Goal: Task Accomplishment & Management: Manage account settings

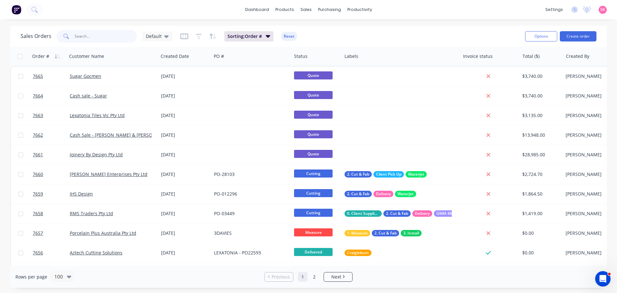
click at [98, 33] on input "text" at bounding box center [105, 36] width 63 height 13
type input "kgn"
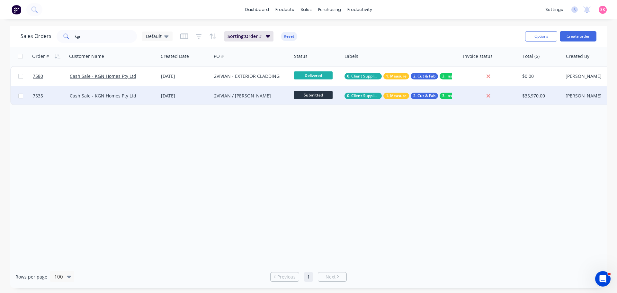
click at [205, 95] on div "15 Jul 2025" at bounding box center [185, 95] width 48 height 6
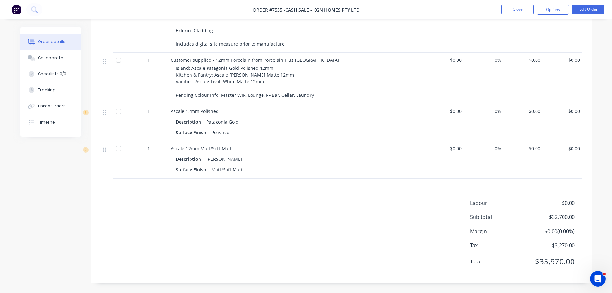
scroll to position [157, 0]
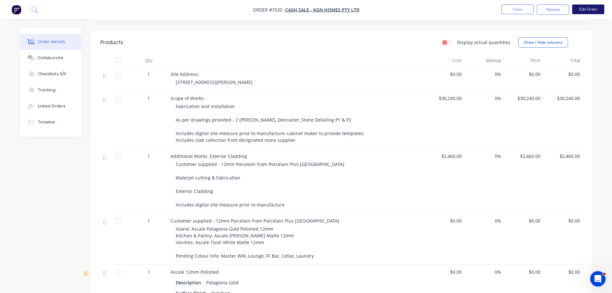
click at [588, 6] on button "Edit Order" at bounding box center [588, 9] width 32 height 10
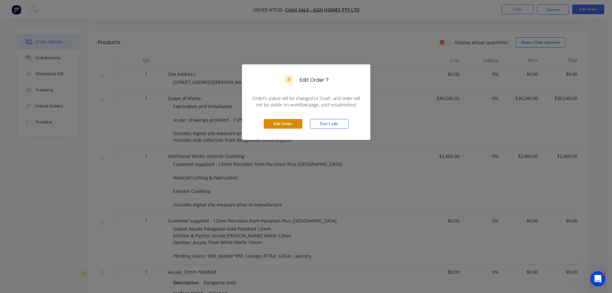
click at [294, 124] on button "Edit Order" at bounding box center [283, 124] width 39 height 10
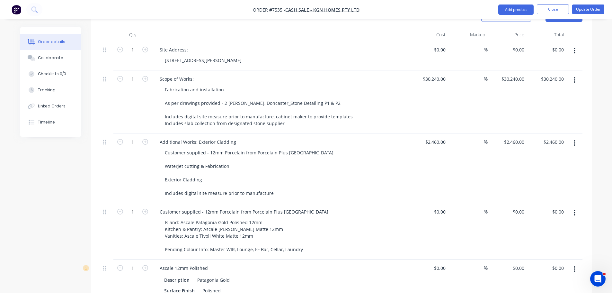
scroll to position [385, 0]
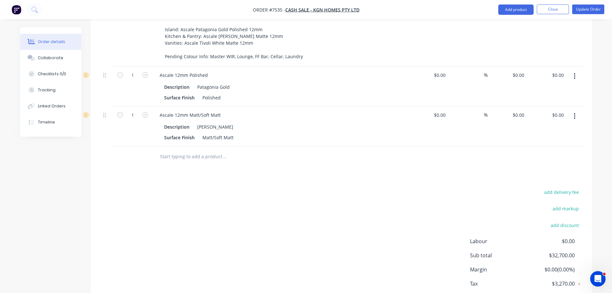
click at [193, 151] on input "text" at bounding box center [224, 156] width 128 height 13
type input "a"
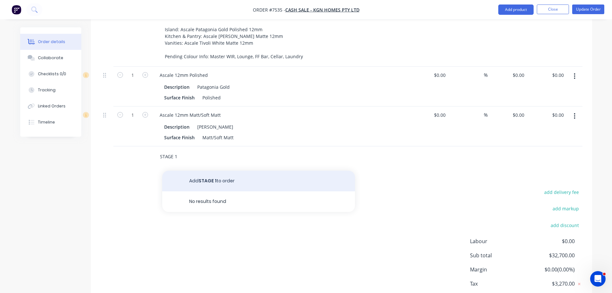
type input "STAGE 1"
click at [217, 171] on button "Add STAGE 1 to order" at bounding box center [258, 181] width 193 height 21
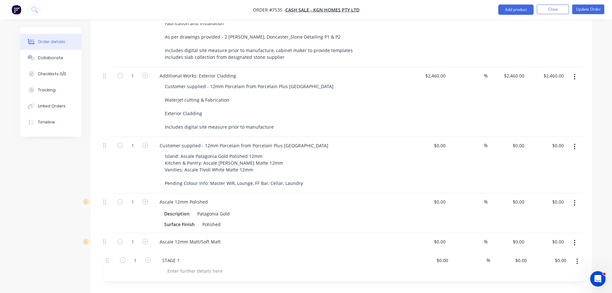
scroll to position [260, 0]
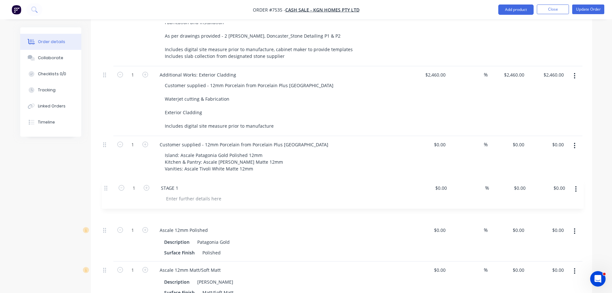
drag, startPoint x: 103, startPoint y: 276, endPoint x: 105, endPoint y: 187, distance: 89.0
click at [105, 187] on div "1 Site Address: 2 Vivian Court, Doncaster $0.00 $0.00 % $0.00 $0.00 $0.00 $0.00…" at bounding box center [342, 137] width 482 height 327
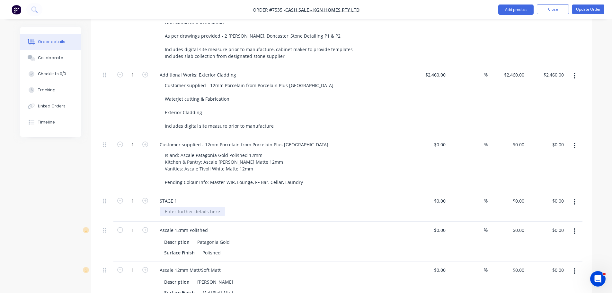
click at [206, 206] on div at bounding box center [193, 210] width 66 height 9
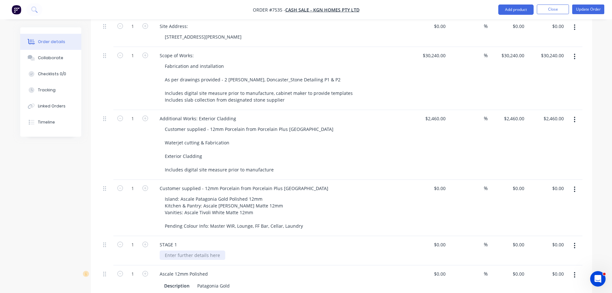
scroll to position [228, 0]
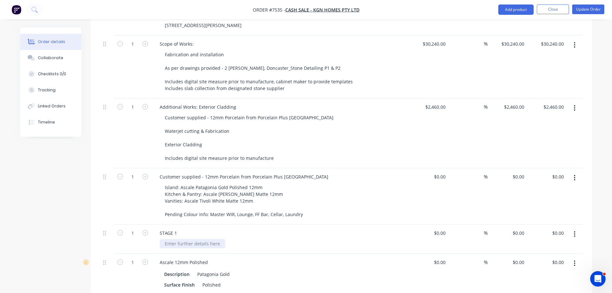
click at [195, 239] on div at bounding box center [193, 243] width 66 height 9
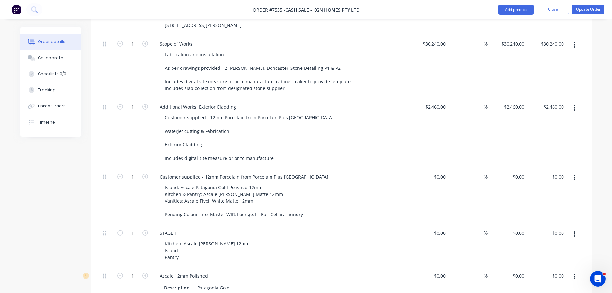
drag, startPoint x: 166, startPoint y: 252, endPoint x: 155, endPoint y: 252, distance: 10.3
click at [155, 252] on div "STAGE 1 Kitchen: Ascale Onice White 12mm Island: Pantry" at bounding box center [280, 245] width 257 height 43
drag, startPoint x: 174, startPoint y: 249, endPoint x: 164, endPoint y: 249, distance: 10.0
click at [164, 249] on div "Kitchen: Ascale Onice White 12mm Island: Pantry" at bounding box center [208, 250] width 96 height 23
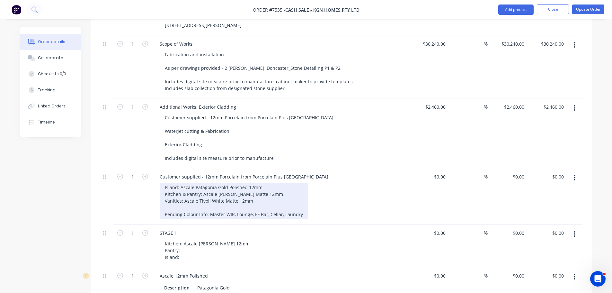
click at [260, 185] on div "Island: Ascale Patagonia Gold Polished 12mm Kitchen & Pantry: Ascale Onice Whit…" at bounding box center [234, 200] width 148 height 36
drag, startPoint x: 272, startPoint y: 182, endPoint x: 216, endPoint y: 186, distance: 55.4
click at [216, 186] on div "Island: Ascale Patagonia Gold Polished 12mm Kitchen & Pantry: Ascale Onice Whit…" at bounding box center [234, 200] width 148 height 36
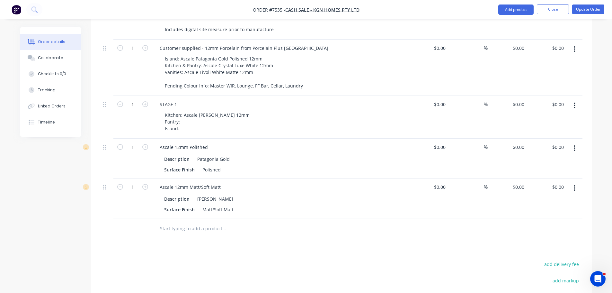
click at [200, 222] on input "text" at bounding box center [224, 228] width 128 height 13
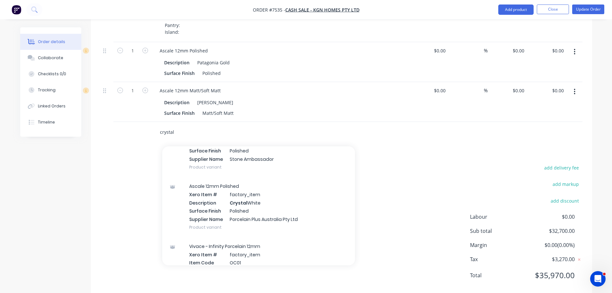
scroll to position [193, 0]
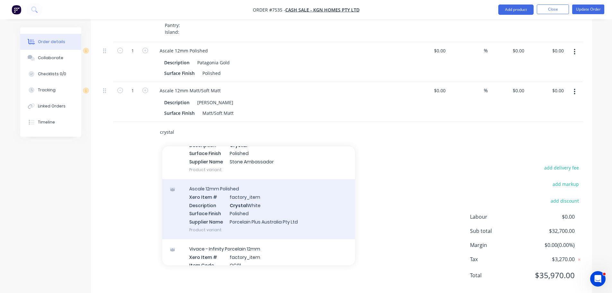
type input "crystal"
click at [259, 193] on div "Ascale 12mm Polished Xero Item # factory_item Description Crystal White Surface…" at bounding box center [258, 209] width 193 height 60
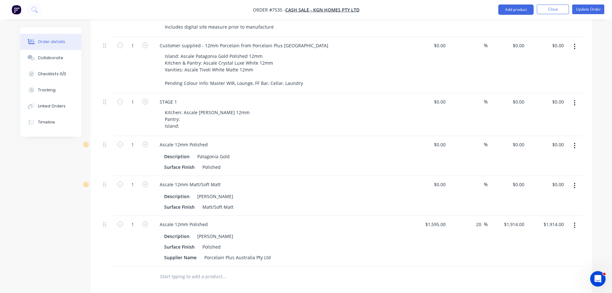
scroll to position [356, 0]
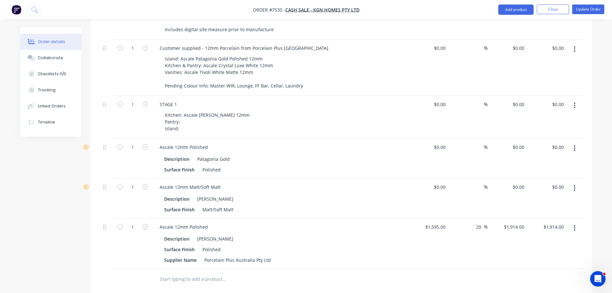
click at [577, 182] on button "button" at bounding box center [574, 188] width 15 height 12
click at [547, 239] on div "Delete" at bounding box center [551, 243] width 49 height 9
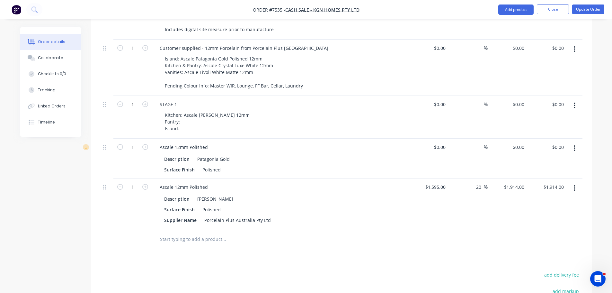
scroll to position [292, 0]
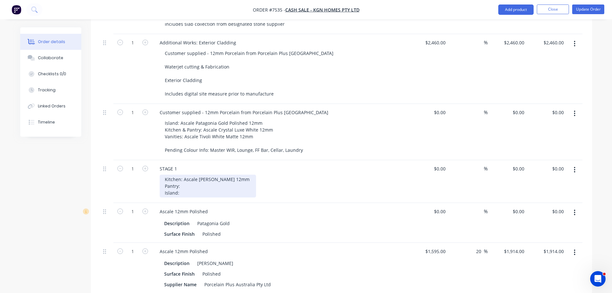
click at [225, 179] on div "Kitchen: Ascale Onice White 12mm Pantry: Island:" at bounding box center [208, 185] width 96 height 23
drag, startPoint x: 239, startPoint y: 171, endPoint x: 198, endPoint y: 171, distance: 41.1
click at [198, 174] on div "Kitchen: Ascale Onice White 12mm Pantry: Island:" at bounding box center [208, 185] width 96 height 23
drag, startPoint x: 251, startPoint y: 171, endPoint x: 210, endPoint y: 171, distance: 40.8
click at [210, 174] on div "Kitchen: Ascale Crystal Luxe White 12mm Pantry: Island:" at bounding box center [210, 185] width 100 height 23
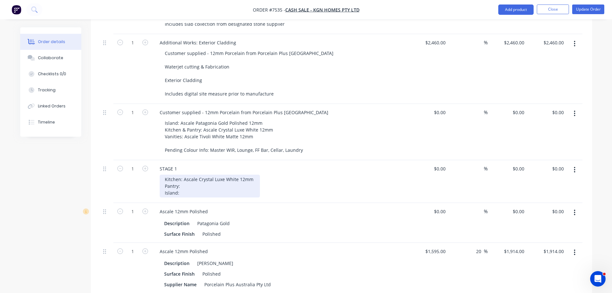
click at [182, 174] on div "Kitchen: Ascale Crystal Luxe White 12mm Pantry: Island:" at bounding box center [210, 185] width 100 height 23
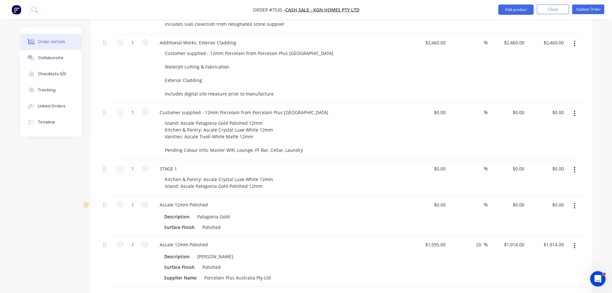
click at [49, 212] on div "Created by Warrick Created 15/07/25 Required 06/09/25 Assigned to Add team memb…" at bounding box center [306, 102] width 572 height 735
click at [573, 240] on button "button" at bounding box center [574, 246] width 15 height 12
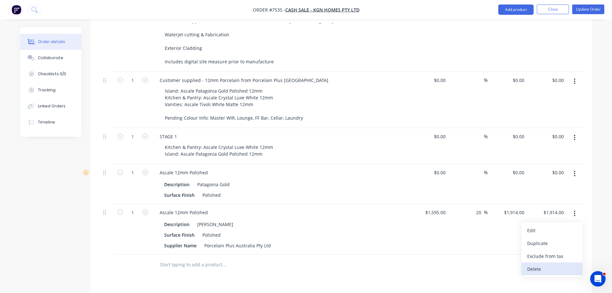
click at [544, 264] on div "Delete" at bounding box center [551, 268] width 49 height 9
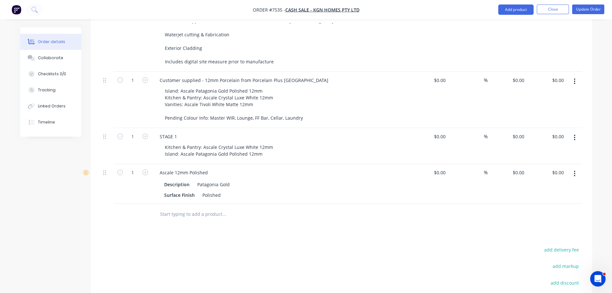
click at [571, 168] on button "button" at bounding box center [574, 174] width 15 height 12
click at [536, 224] on div "Delete" at bounding box center [551, 228] width 49 height 9
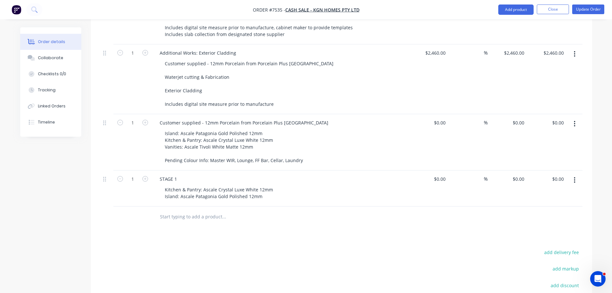
scroll to position [260, 0]
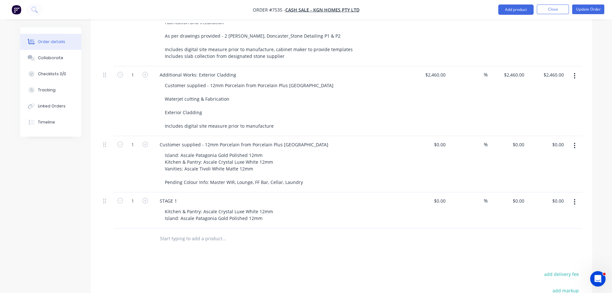
click at [197, 232] on input "text" at bounding box center [224, 238] width 128 height 13
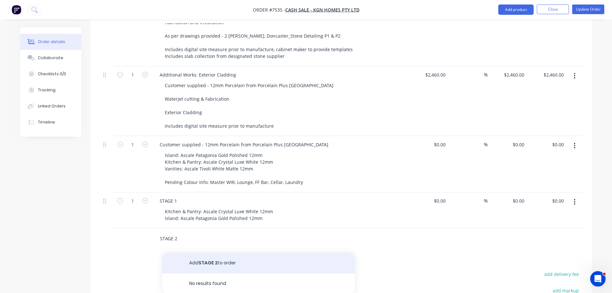
type input "STAGE 2"
click at [203, 255] on button "Add STAGE 2 to order" at bounding box center [258, 262] width 193 height 21
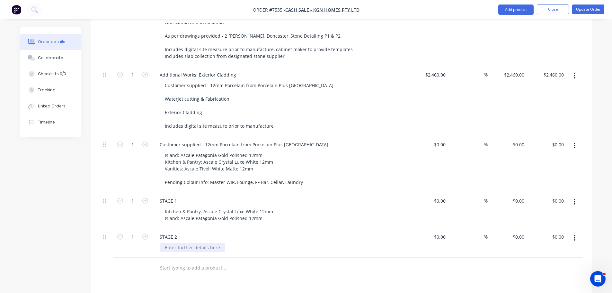
click at [201, 242] on div at bounding box center [193, 246] width 66 height 9
click at [322, 154] on div "Island: Ascale Patagonia Gold Polished 12mm Kitchen & Pantry: Ascale Crystal Lu…" at bounding box center [283, 168] width 247 height 36
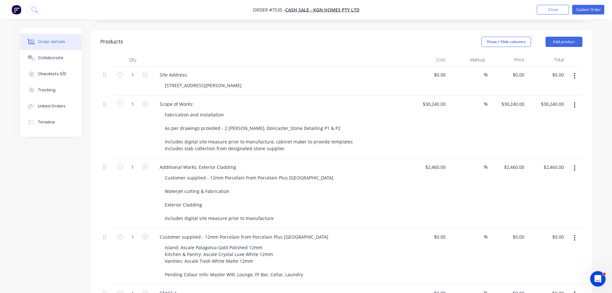
scroll to position [163, 0]
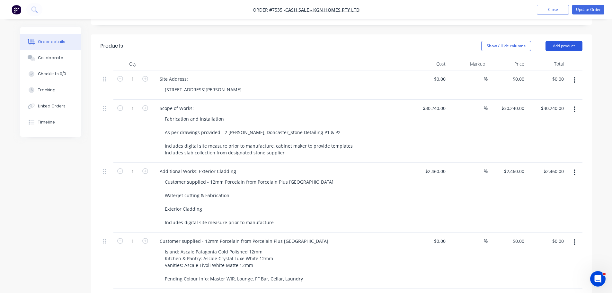
click at [557, 41] on button "Add product" at bounding box center [563, 46] width 37 height 10
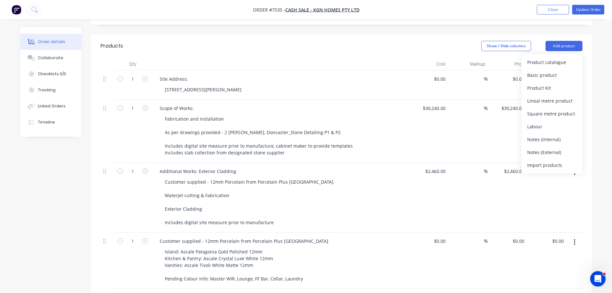
click at [424, 34] on header "Products Show / Hide columns Add product Product catalogue Basic product Produc…" at bounding box center [341, 45] width 501 height 23
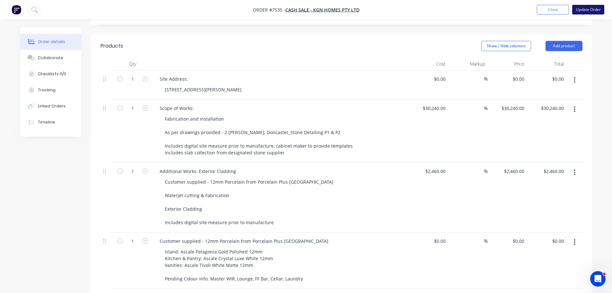
click at [591, 13] on button "Update Order" at bounding box center [588, 10] width 32 height 10
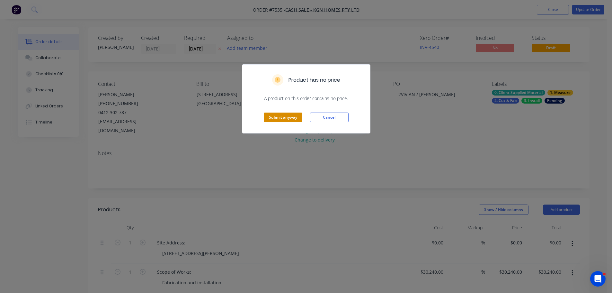
click at [282, 118] on button "Submit anyway" at bounding box center [283, 117] width 39 height 10
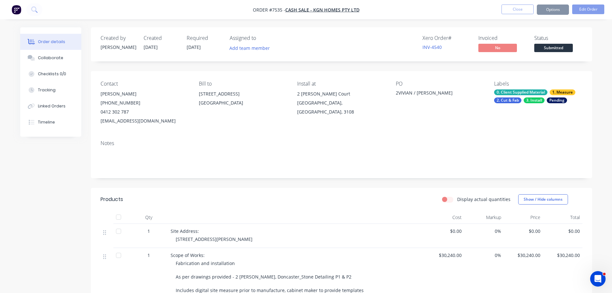
click at [526, 101] on div "3. Install" at bounding box center [533, 100] width 21 height 6
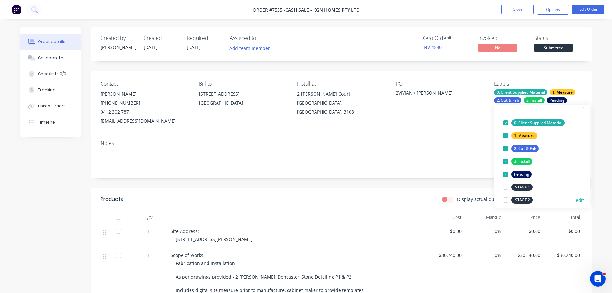
scroll to position [64, 0]
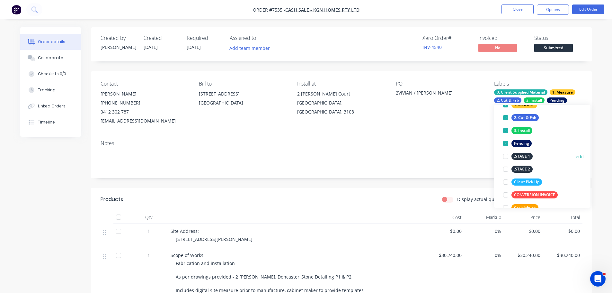
click at [504, 156] on div at bounding box center [505, 156] width 13 height 13
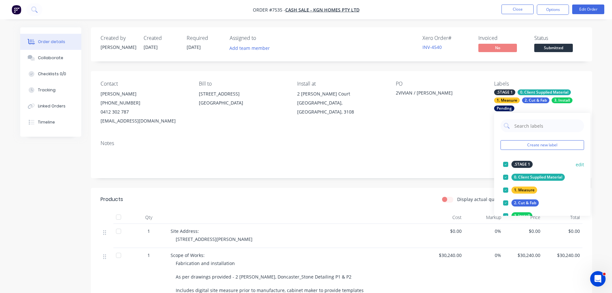
click at [504, 166] on div at bounding box center [505, 164] width 13 height 13
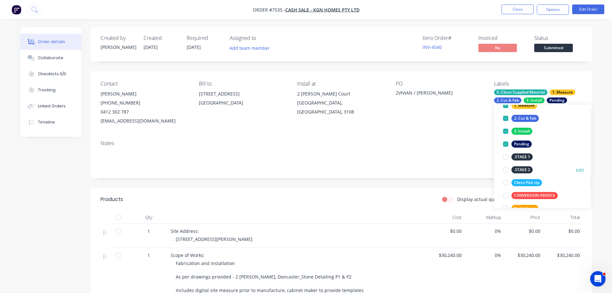
scroll to position [64, 0]
click at [502, 156] on div at bounding box center [505, 156] width 13 height 13
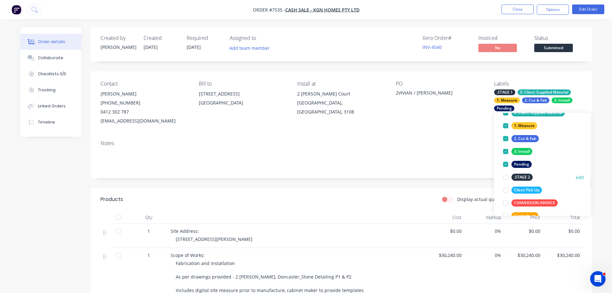
click at [505, 176] on div at bounding box center [505, 177] width 13 height 13
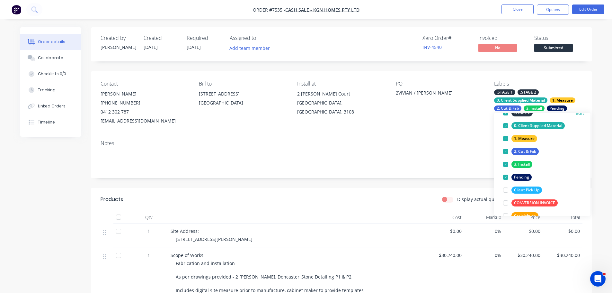
scroll to position [0, 0]
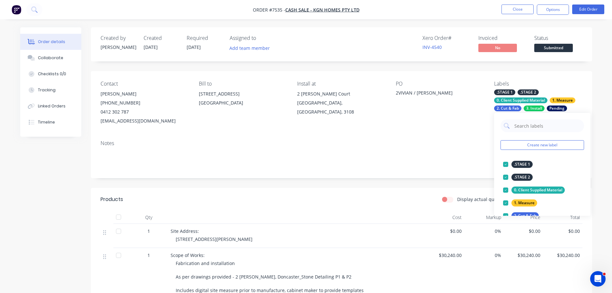
click at [435, 175] on div "Notes" at bounding box center [341, 156] width 501 height 43
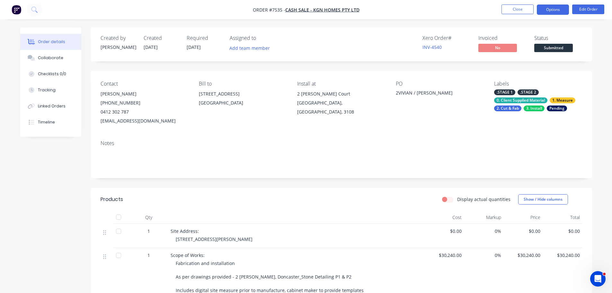
click at [549, 7] on button "Options" at bounding box center [553, 9] width 32 height 10
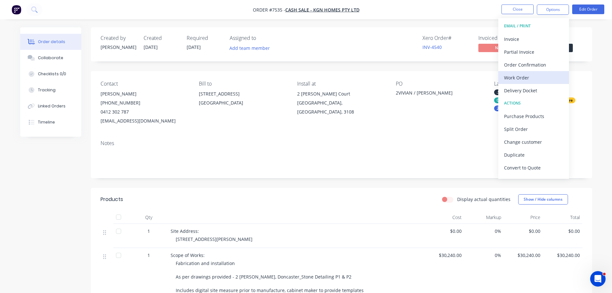
click at [532, 75] on div "Work Order" at bounding box center [533, 77] width 59 height 9
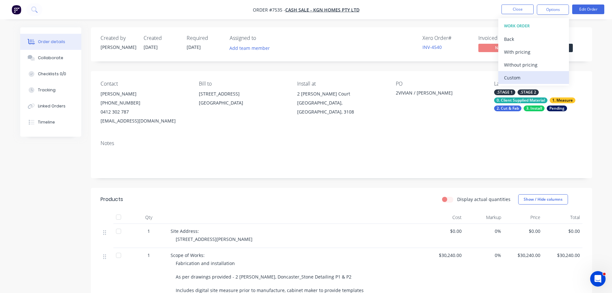
click at [531, 75] on div "Custom" at bounding box center [533, 77] width 59 height 9
click at [531, 65] on div "Without pricing" at bounding box center [533, 64] width 59 height 9
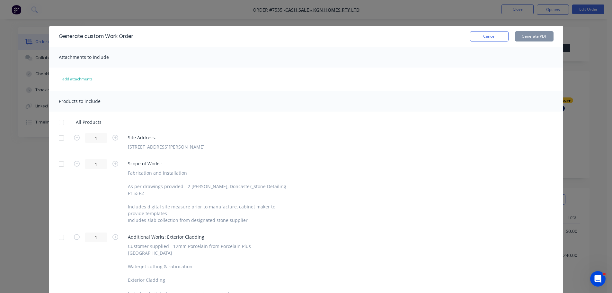
click at [60, 134] on div at bounding box center [61, 137] width 13 height 13
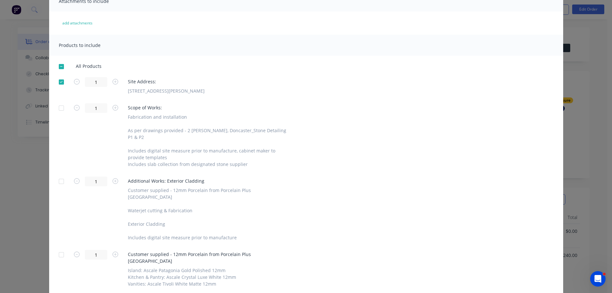
scroll to position [137, 0]
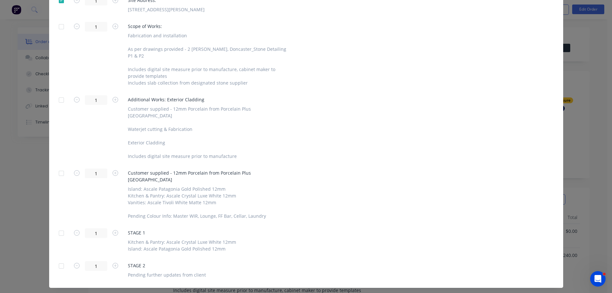
click at [64, 226] on div at bounding box center [61, 232] width 13 height 13
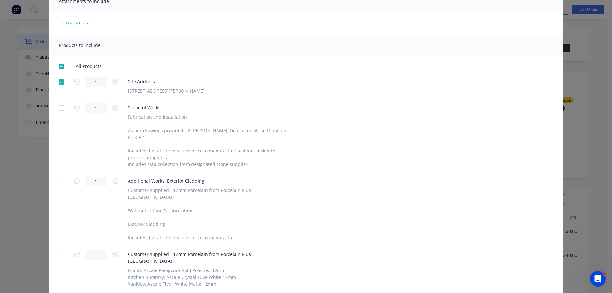
scroll to position [0, 0]
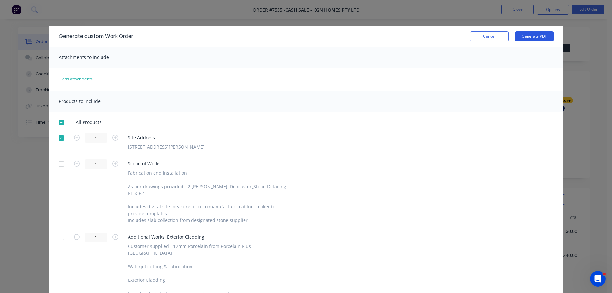
click at [527, 40] on button "Generate PDF" at bounding box center [534, 36] width 39 height 10
click at [473, 35] on button "Cancel" at bounding box center [489, 36] width 39 height 10
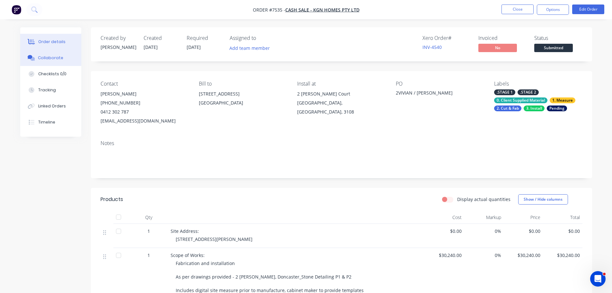
click at [51, 55] on div "Collaborate" at bounding box center [50, 58] width 25 height 6
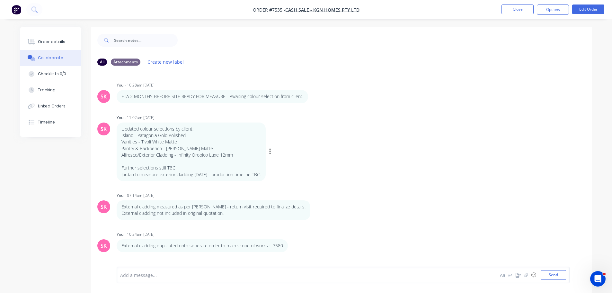
scroll to position [10, 0]
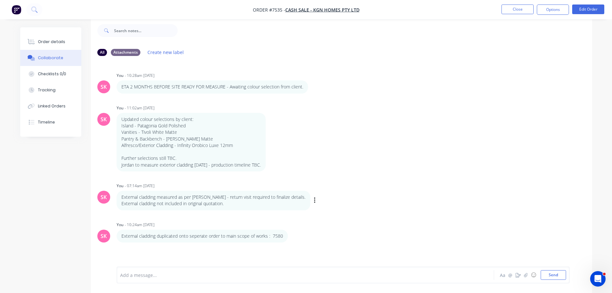
click at [310, 195] on div "External cladding measured as per Jordan - return visit required to finalize de…" at bounding box center [217, 200] width 201 height 20
click at [313, 200] on div "External cladding measured as per Jordan - return visit required to finalize de…" at bounding box center [217, 200] width 201 height 20
click at [314, 202] on icon "button" at bounding box center [315, 200] width 2 height 7
click at [324, 215] on button "Edit" at bounding box center [338, 211] width 40 height 11
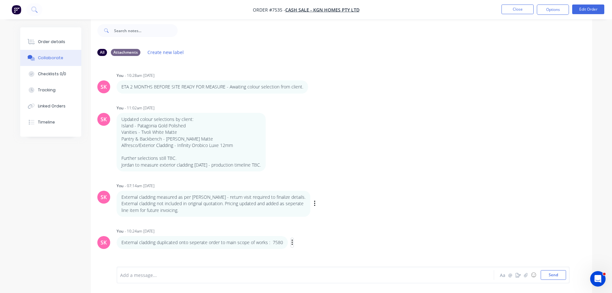
click at [291, 241] on icon "button" at bounding box center [292, 242] width 2 height 7
click at [310, 251] on button "Delete" at bounding box center [315, 249] width 40 height 11
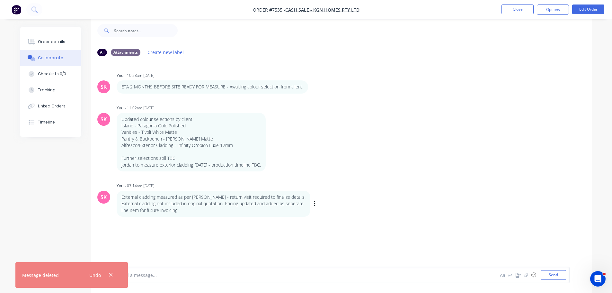
click at [157, 276] on div at bounding box center [287, 274] width 334 height 7
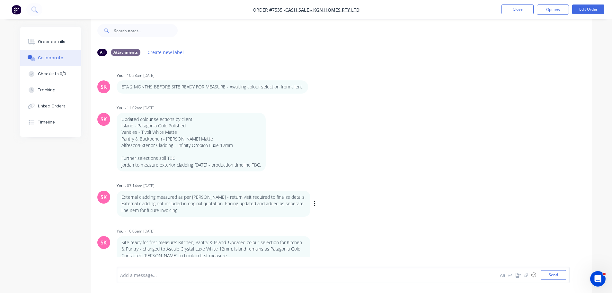
scroll to position [5, 0]
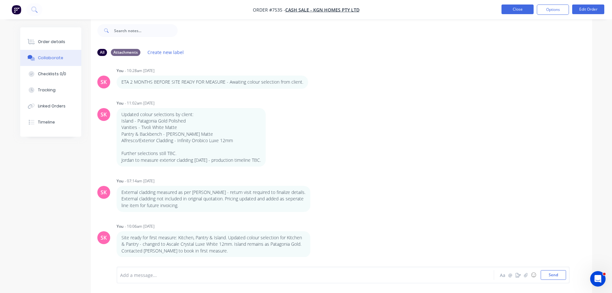
click at [512, 8] on button "Close" at bounding box center [517, 9] width 32 height 10
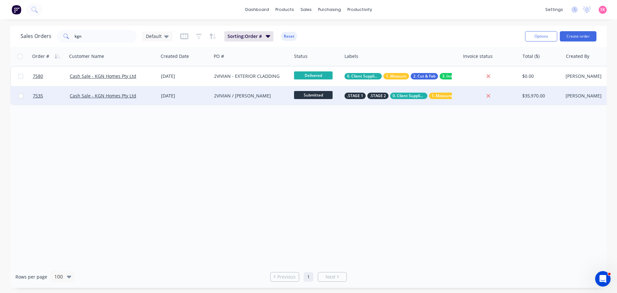
click at [154, 98] on div "Cash Sale - KGN Homes Pty Ltd" at bounding box center [113, 95] width 86 height 6
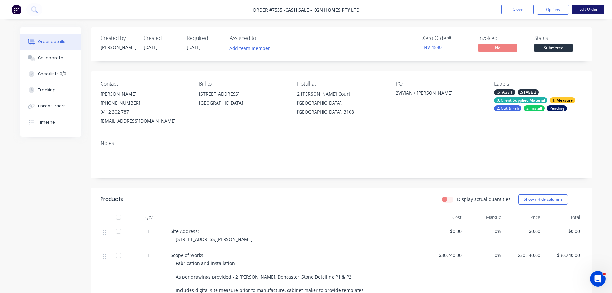
click at [582, 10] on button "Edit Order" at bounding box center [588, 9] width 32 height 10
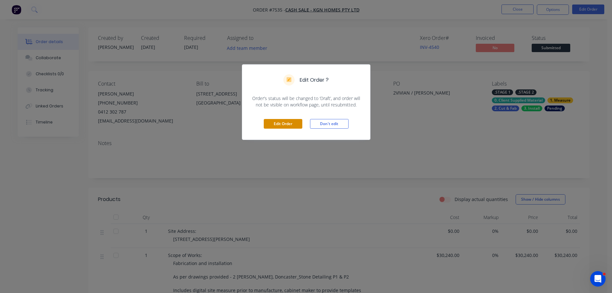
click at [296, 123] on button "Edit Order" at bounding box center [283, 124] width 39 height 10
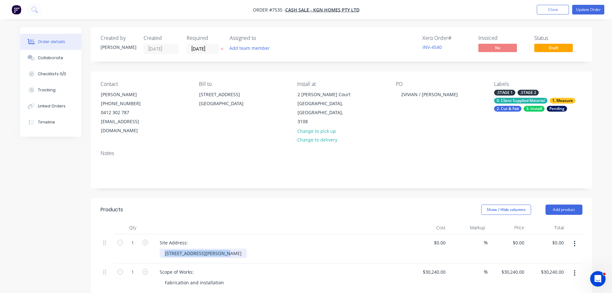
drag, startPoint x: 218, startPoint y: 244, endPoint x: 169, endPoint y: 243, distance: 48.8
click at [129, 242] on div "1 Site Address: 2 Vivian Court, Doncaster $0.00 $0.00 % $0.00 $0.00 $0.00 $0.00" at bounding box center [342, 248] width 482 height 29
click at [184, 248] on div at bounding box center [193, 252] width 66 height 9
click at [263, 198] on header "Products Show / Hide columns Add product" at bounding box center [341, 209] width 501 height 23
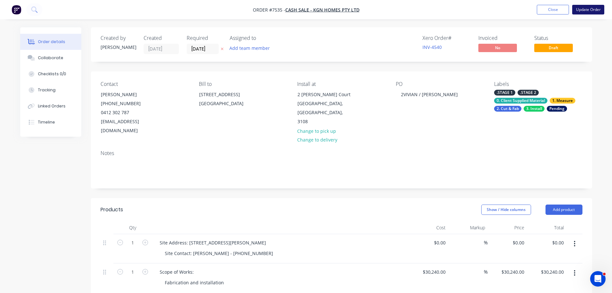
click at [586, 12] on button "Update Order" at bounding box center [588, 10] width 32 height 10
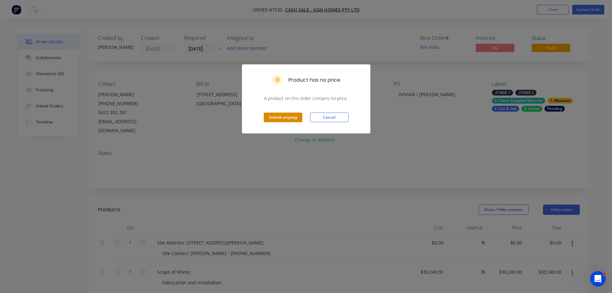
click at [284, 116] on button "Submit anyway" at bounding box center [283, 117] width 39 height 10
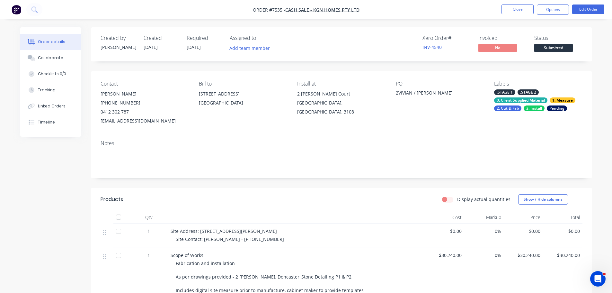
click at [557, 46] on span "Submitted" at bounding box center [553, 48] width 39 height 8
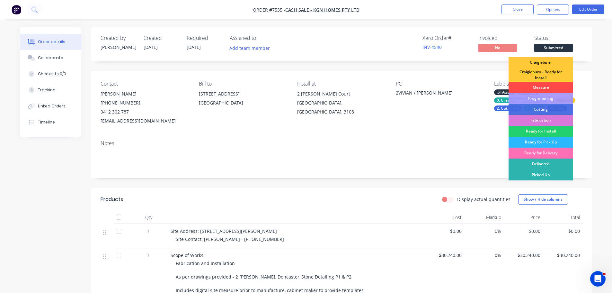
click at [552, 88] on div "Measure" at bounding box center [540, 87] width 64 height 11
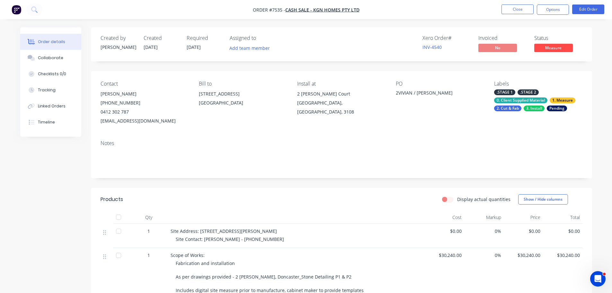
click at [561, 48] on span "Measure" at bounding box center [553, 48] width 39 height 8
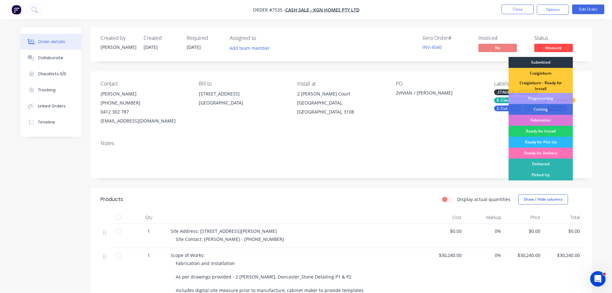
click at [557, 61] on div "Submitted" at bounding box center [540, 62] width 64 height 11
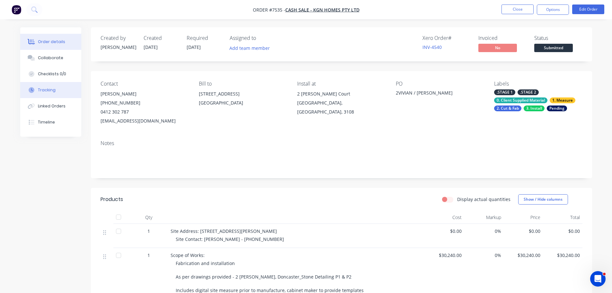
click at [55, 89] on button "Tracking" at bounding box center [50, 90] width 61 height 16
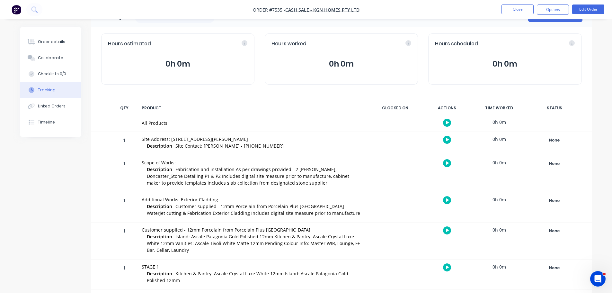
scroll to position [48, 0]
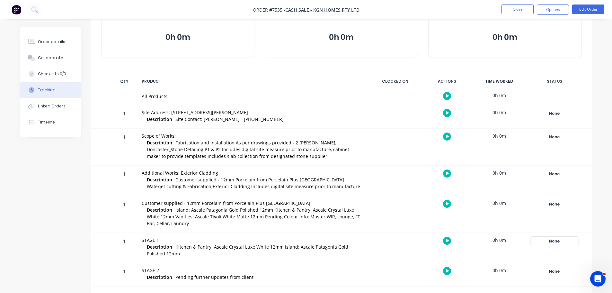
click at [557, 240] on div "None" at bounding box center [554, 241] width 46 height 8
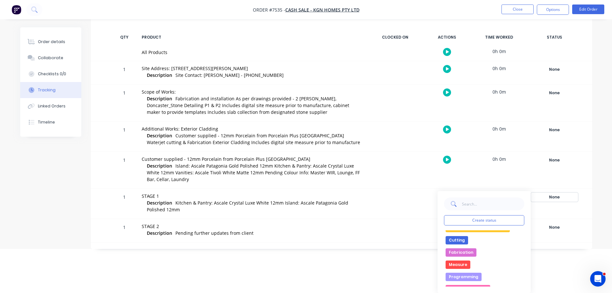
scroll to position [54, 0]
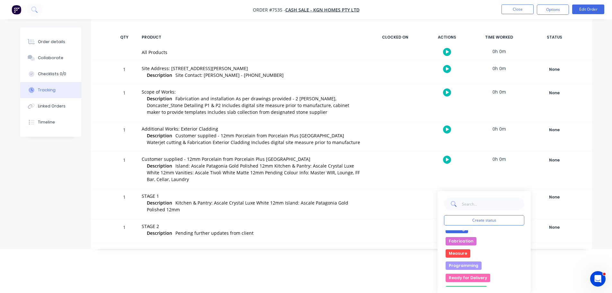
click at [463, 253] on button "Measure" at bounding box center [457, 253] width 25 height 8
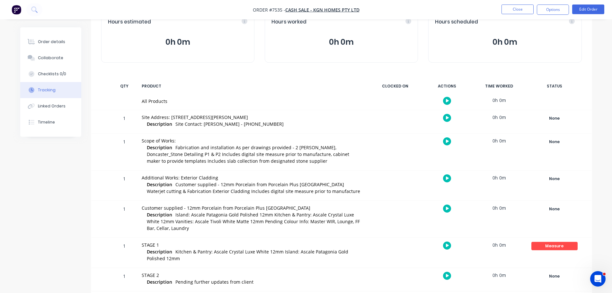
scroll to position [16, 0]
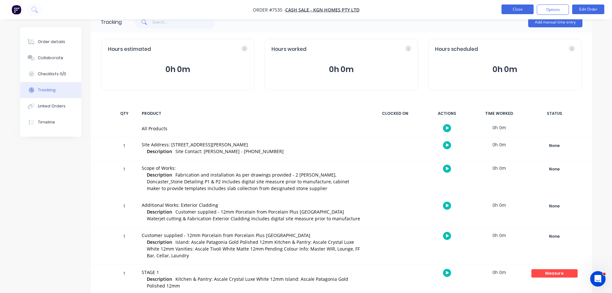
click at [518, 13] on button "Close" at bounding box center [517, 9] width 32 height 10
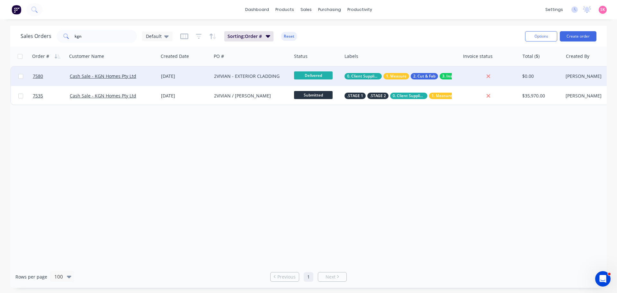
click at [142, 83] on div "Cash Sale - KGN Homes Pty Ltd" at bounding box center [112, 75] width 91 height 19
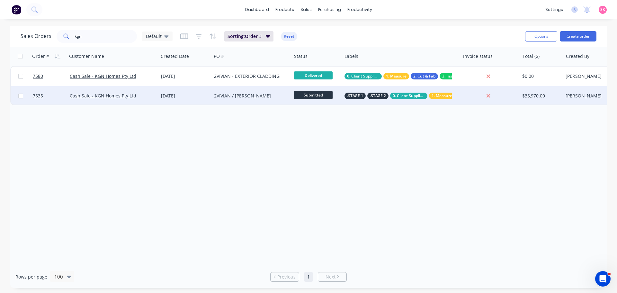
click at [154, 89] on div "Cash Sale - KGN Homes Pty Ltd" at bounding box center [112, 95] width 91 height 19
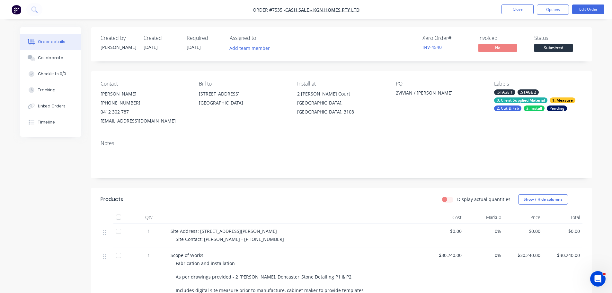
click at [557, 106] on div "Pending" at bounding box center [557, 108] width 20 height 6
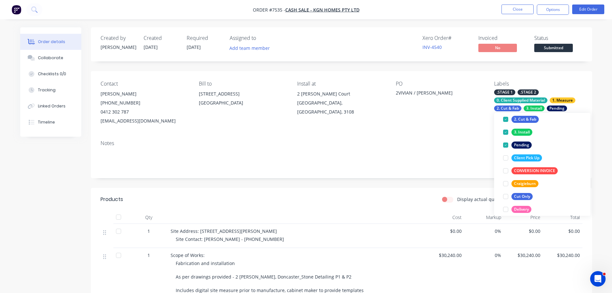
scroll to position [161, 0]
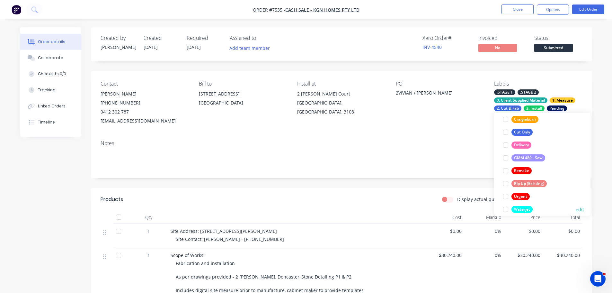
click at [505, 207] on div at bounding box center [505, 209] width 13 height 13
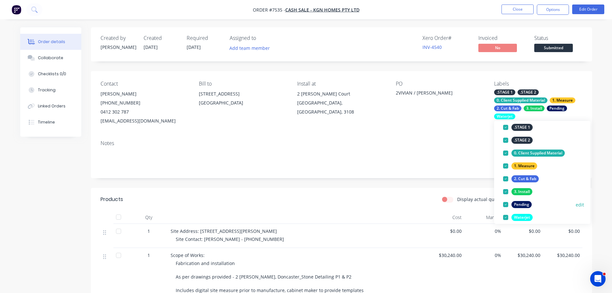
click at [508, 204] on div at bounding box center [505, 204] width 13 height 13
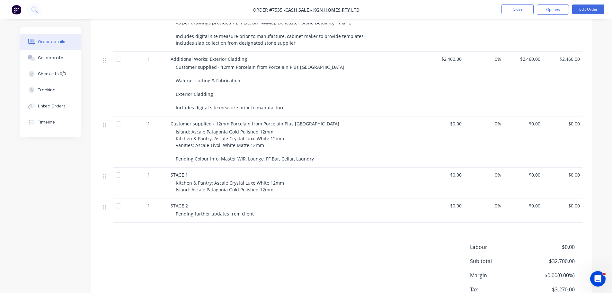
scroll to position [298, 0]
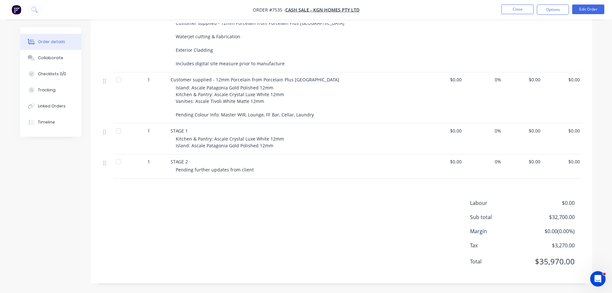
click at [269, 142] on span "Kitchen & Pantry: Ascale Crystal Luxe White 12mm Island: Ascale Patagonia Gold …" at bounding box center [230, 142] width 109 height 13
click at [268, 138] on span "Kitchen & Pantry: Ascale Crystal Luxe White 12mm Island: Ascale Patagonia Gold …" at bounding box center [230, 142] width 109 height 13
click at [598, 15] on nav "Order #7535 - Cash Sale - KGN Homes Pty Ltd Close Options Edit Order" at bounding box center [306, 9] width 612 height 19
click at [596, 5] on button "Edit Order" at bounding box center [588, 9] width 32 height 10
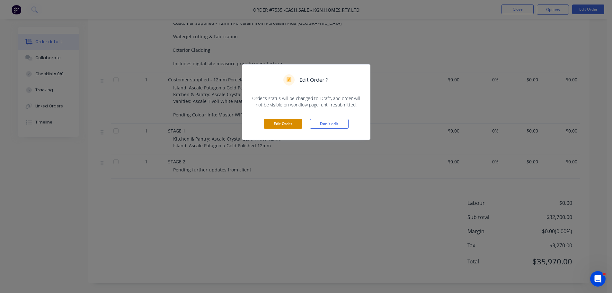
click at [270, 124] on button "Edit Order" at bounding box center [283, 124] width 39 height 10
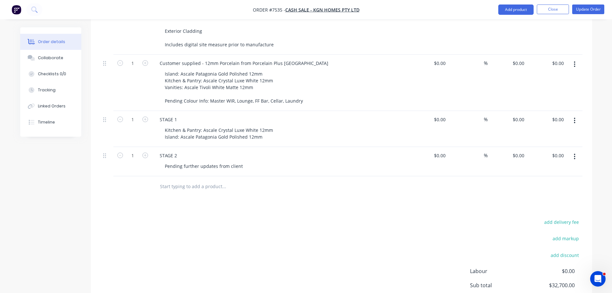
scroll to position [400, 0]
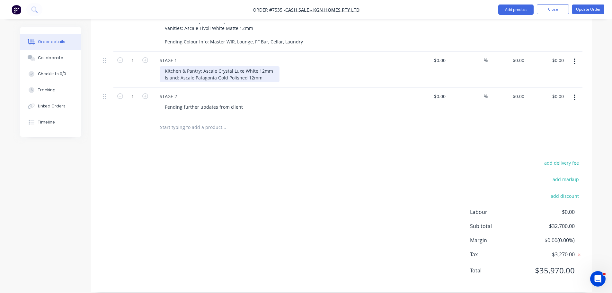
click at [256, 66] on div "Kitchen & Pantry: Ascale Crystal Luxe White 12mm Island: Ascale Patagonia Gold …" at bounding box center [220, 74] width 120 height 16
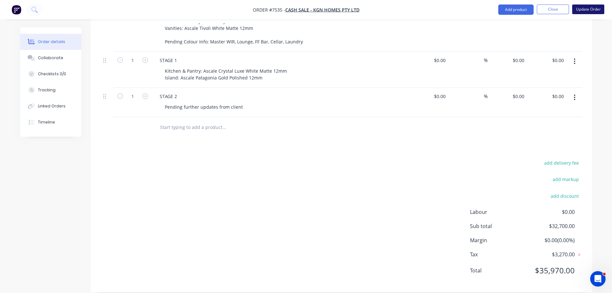
click at [582, 5] on button "Update Order" at bounding box center [588, 9] width 32 height 10
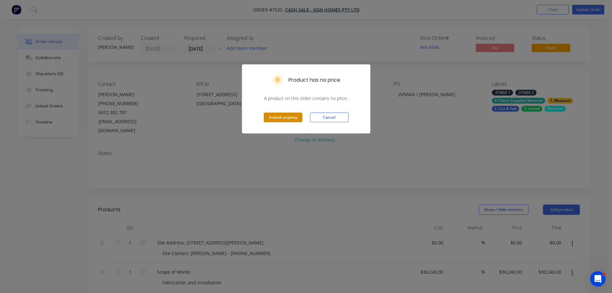
click at [285, 116] on button "Submit anyway" at bounding box center [283, 117] width 39 height 10
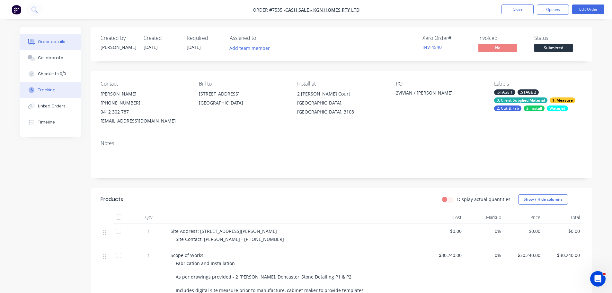
drag, startPoint x: 56, startPoint y: 92, endPoint x: 62, endPoint y: 92, distance: 5.5
click at [56, 92] on button "Tracking" at bounding box center [50, 90] width 61 height 16
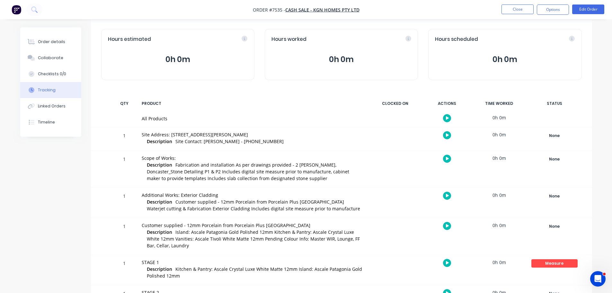
scroll to position [48, 0]
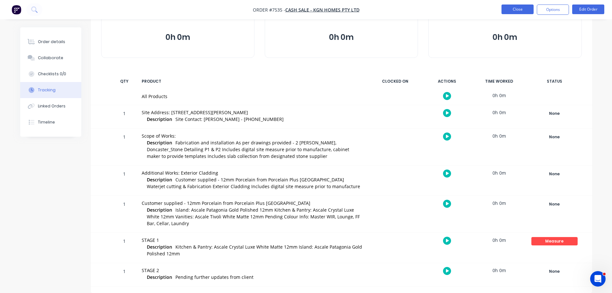
click at [512, 9] on button "Close" at bounding box center [517, 9] width 32 height 10
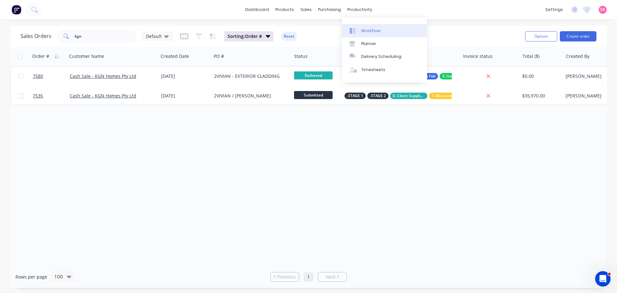
click at [369, 29] on div "Workflow" at bounding box center [370, 31] width 19 height 6
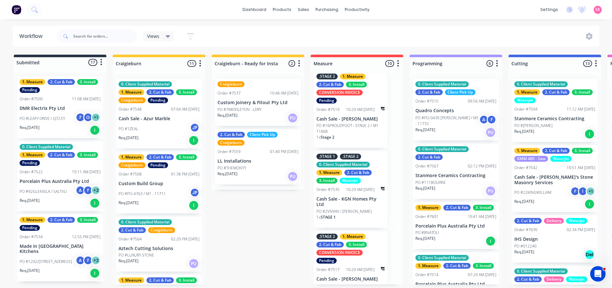
scroll to position [424, 0]
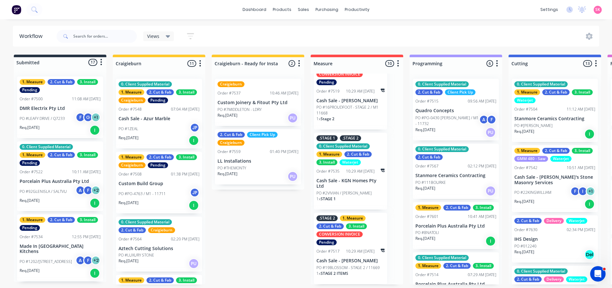
click at [351, 191] on p "PO #2VIVIAN / [PERSON_NAME]" at bounding box center [343, 193] width 55 height 6
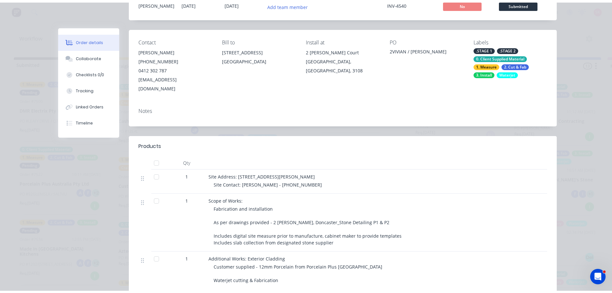
scroll to position [0, 0]
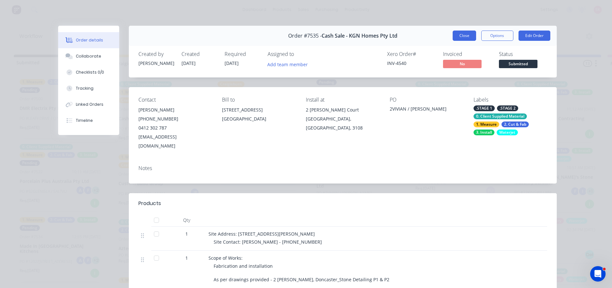
click at [459, 36] on button "Close" at bounding box center [463, 36] width 23 height 10
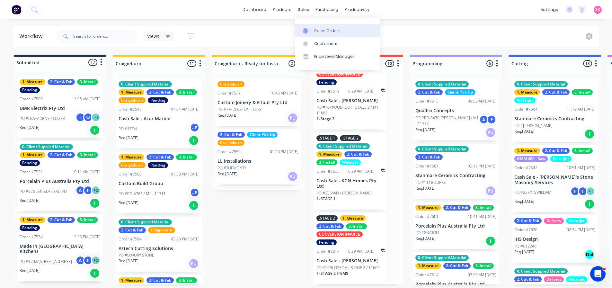
click at [315, 27] on link "Sales Orders" at bounding box center [337, 30] width 85 height 13
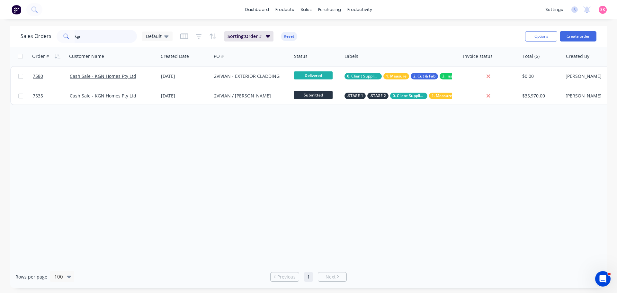
click at [101, 38] on input "kgn" at bounding box center [105, 36] width 63 height 13
drag, startPoint x: 68, startPoint y: 39, endPoint x: 30, endPoint y: 38, distance: 37.9
click at [42, 39] on div "Sales Orders kgn Default" at bounding box center [97, 36] width 152 height 13
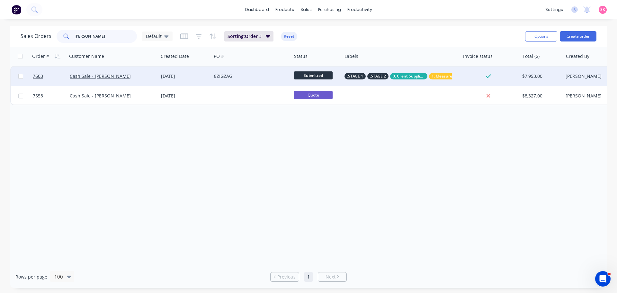
type input "andrew"
click at [136, 74] on div "Cash Sale - [PERSON_NAME]" at bounding box center [111, 76] width 82 height 6
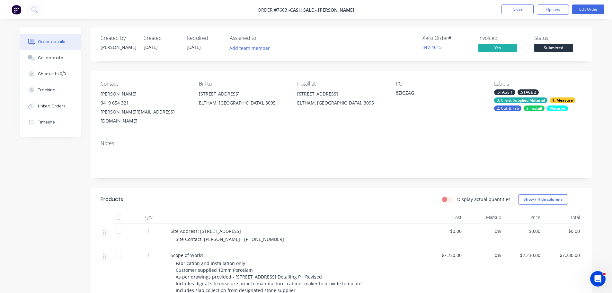
click at [547, 3] on nav "Order #7603 - Cash Sale - Andrew Tune Close Options Edit Order" at bounding box center [306, 9] width 612 height 19
click at [549, 8] on button "Options" at bounding box center [553, 9] width 32 height 10
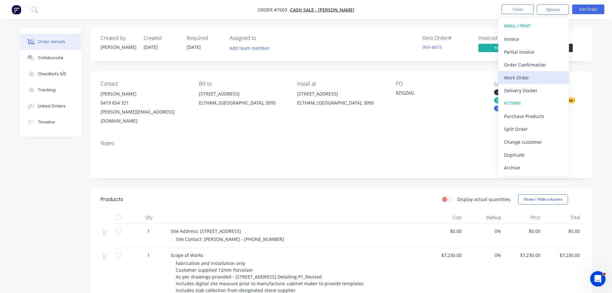
click at [544, 77] on div "Work Order" at bounding box center [533, 77] width 59 height 9
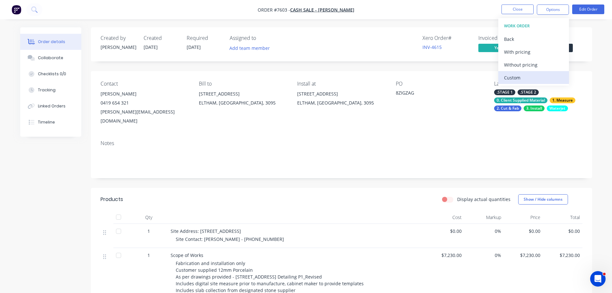
click at [543, 77] on div "Custom" at bounding box center [533, 77] width 59 height 9
click at [541, 63] on div "Without pricing" at bounding box center [533, 64] width 59 height 9
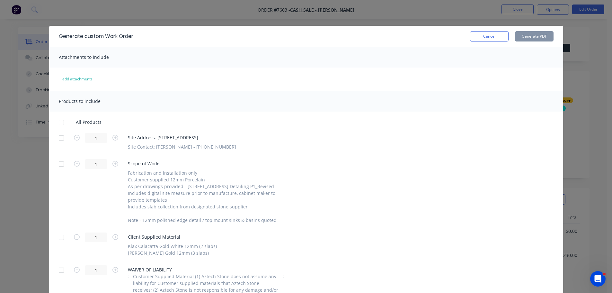
click at [61, 138] on div at bounding box center [61, 137] width 13 height 13
click at [60, 161] on div at bounding box center [61, 163] width 13 height 13
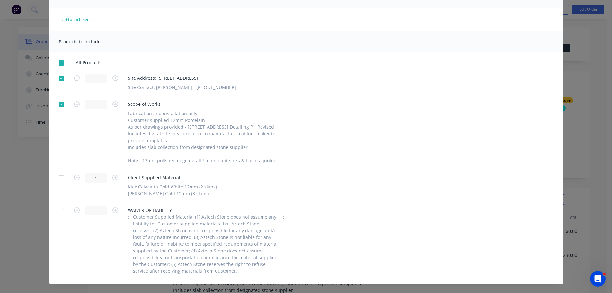
scroll to position [64, 0]
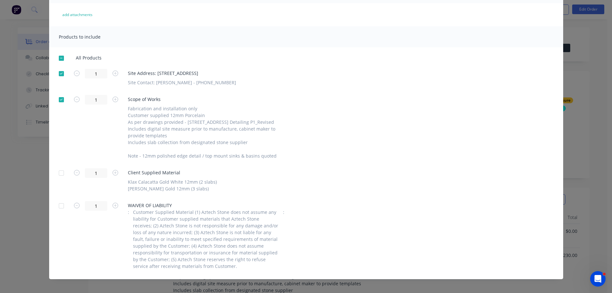
click at [58, 99] on div at bounding box center [61, 99] width 13 height 13
click at [59, 179] on div at bounding box center [61, 172] width 13 height 13
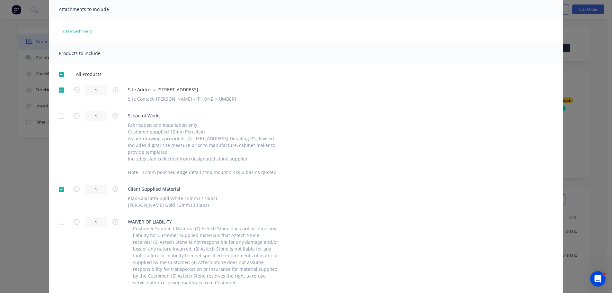
scroll to position [32, 0]
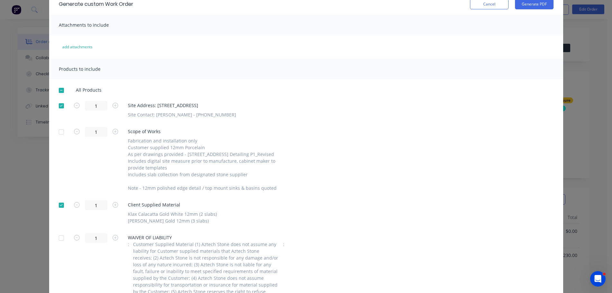
click at [552, 4] on div "Generate custom Work Order Cancel Generate PDF" at bounding box center [306, 4] width 514 height 21
click at [542, 5] on button "Generate PDF" at bounding box center [534, 4] width 39 height 10
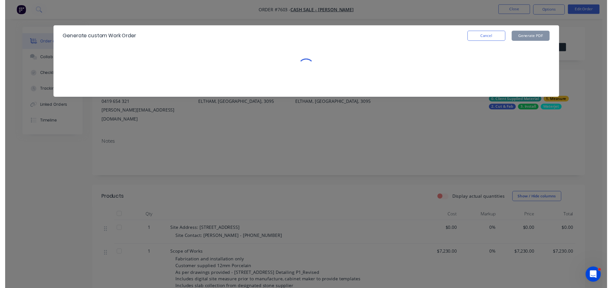
scroll to position [0, 0]
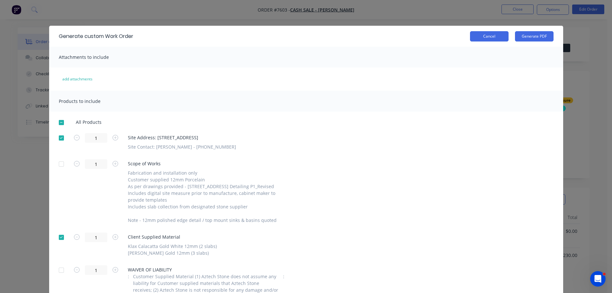
click at [472, 35] on button "Cancel" at bounding box center [489, 36] width 39 height 10
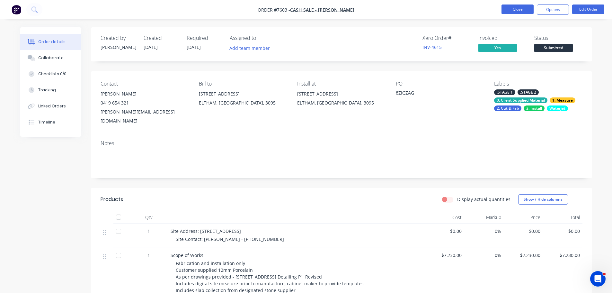
click at [525, 8] on button "Close" at bounding box center [517, 9] width 32 height 10
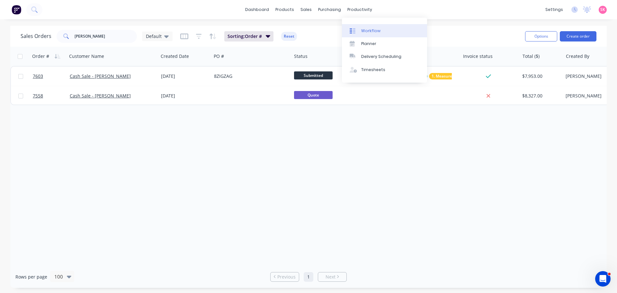
click at [367, 25] on link "Workflow" at bounding box center [384, 30] width 85 height 13
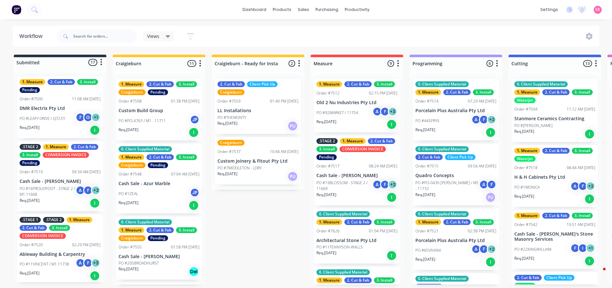
click at [274, 230] on div "Submitted 17 Status colour #273444 hex #273444 Save Cancel Summaries Total orde…" at bounding box center [577, 170] width 1164 height 230
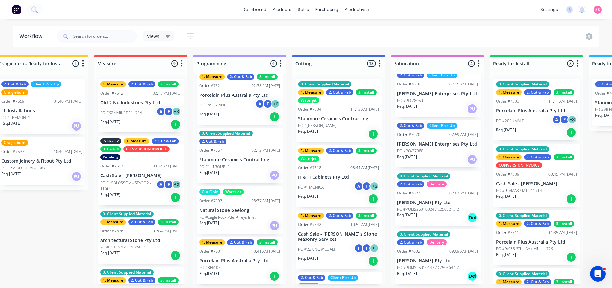
scroll to position [1, 216]
click at [587, 38] on icon at bounding box center [589, 36] width 7 height 7
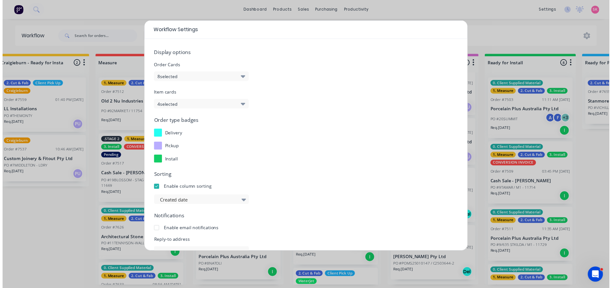
scroll to position [69, 0]
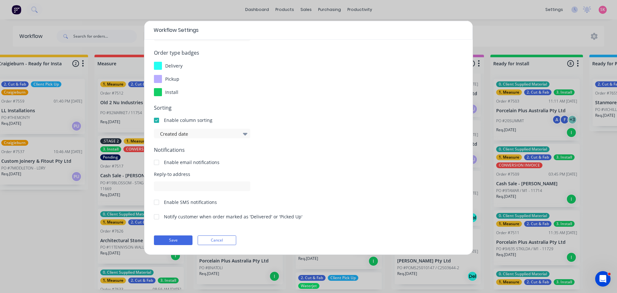
click at [157, 120] on div at bounding box center [156, 120] width 13 height 13
click at [177, 242] on button "Save" at bounding box center [173, 240] width 39 height 10
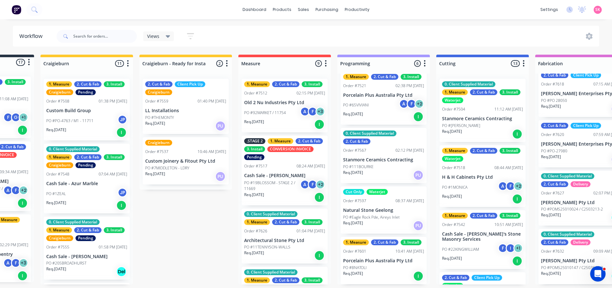
scroll to position [0, 0]
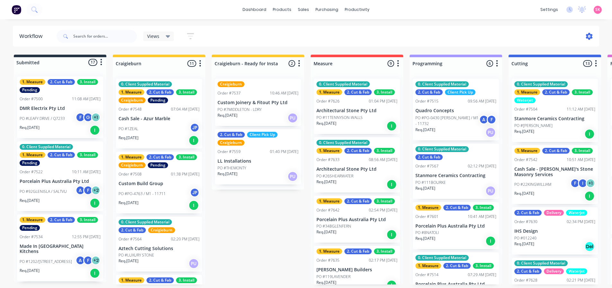
click at [587, 35] on icon at bounding box center [589, 36] width 7 height 7
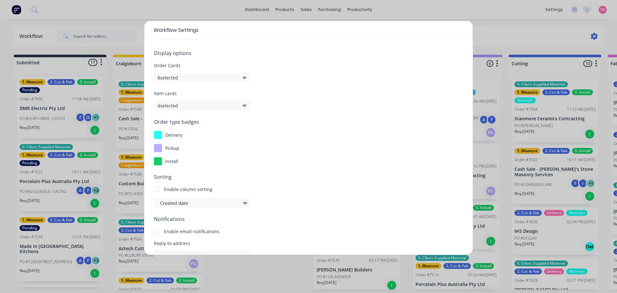
click at [587, 35] on div "Workflow Settings Display options Order Cards 8 selected Item cards 4 selected …" at bounding box center [308, 146] width 617 height 293
click at [270, 279] on div "Workflow Settings Display options Order Cards 8 selected Item cards 4 selected …" at bounding box center [308, 146] width 617 height 293
click at [290, 286] on div "Workflow Settings Display options Order Cards 8 selected Item cards 4 selected …" at bounding box center [308, 146] width 617 height 293
click at [490, 25] on div "Workflow Settings Display options Order Cards 8 selected Item cards 4 selected …" at bounding box center [308, 146] width 617 height 293
click at [586, 34] on div "Workflow Settings Display options Order Cards 8 selected Item cards 4 selected …" at bounding box center [308, 146] width 617 height 293
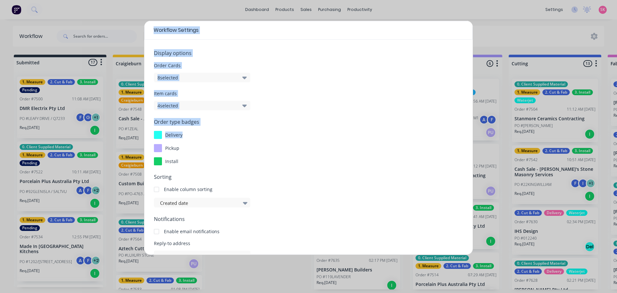
drag, startPoint x: 475, startPoint y: 82, endPoint x: 470, endPoint y: 134, distance: 52.9
click at [470, 134] on div "Workflow Settings Display options Order Cards 8 selected Item cards 4 selected …" at bounding box center [308, 146] width 617 height 293
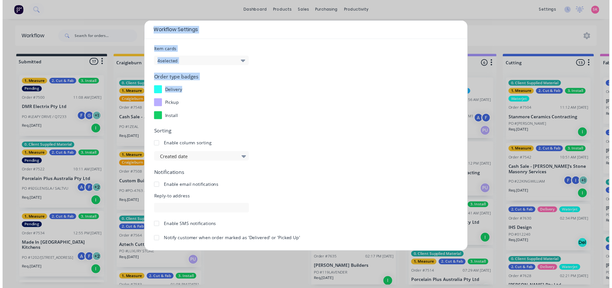
scroll to position [69, 0]
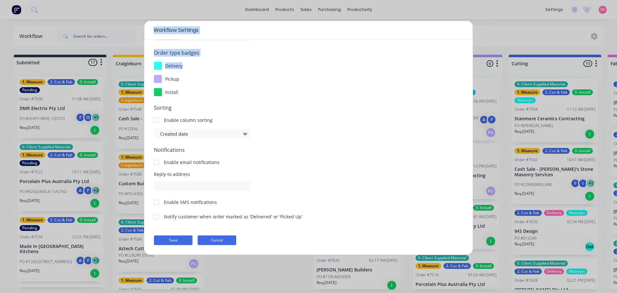
click at [229, 236] on button "Cancel" at bounding box center [216, 240] width 39 height 10
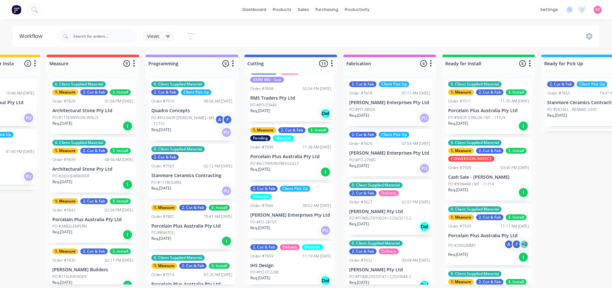
scroll to position [488, 0]
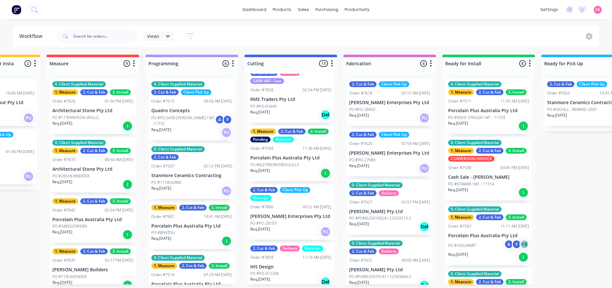
click at [285, 144] on div "1. Measure 2. Cut & Fab 3. Install Pending Waterjet Order #7599 11:36 AM [DATE]…" at bounding box center [291, 153] width 86 height 55
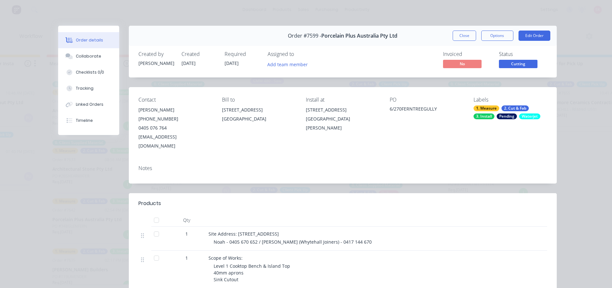
click at [511, 114] on div "Pending" at bounding box center [506, 116] width 20 height 6
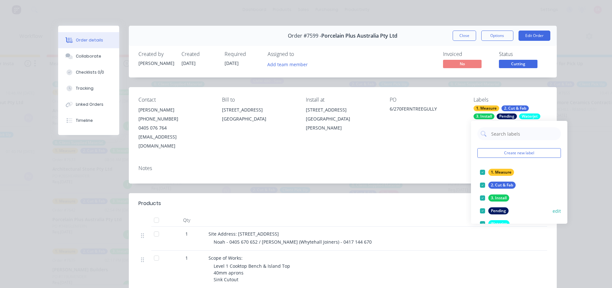
click at [481, 210] on div at bounding box center [482, 210] width 13 height 13
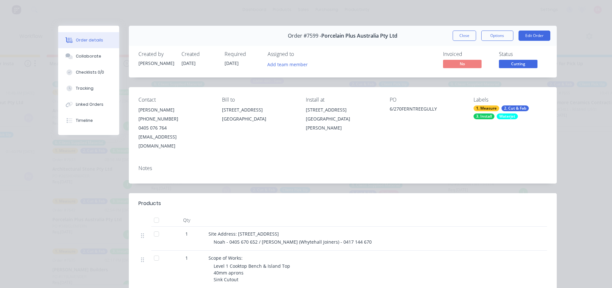
click at [548, 93] on div "Contact [PERSON_NAME] [PHONE_NUMBER] [EMAIL_ADDRESS][DOMAIN_NAME] Bill to [STRE…" at bounding box center [343, 123] width 428 height 73
click at [464, 34] on button "Close" at bounding box center [463, 36] width 23 height 10
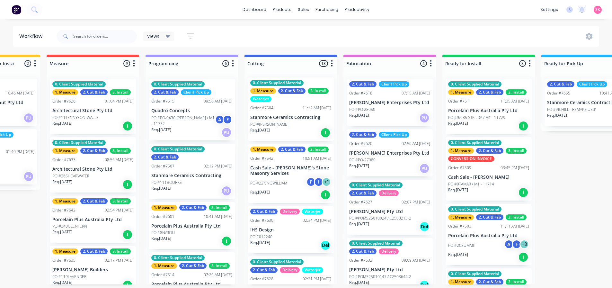
scroll to position [0, 0]
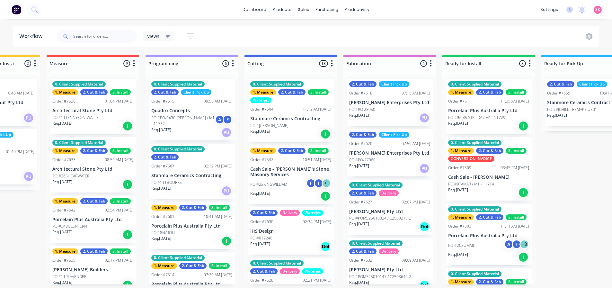
click at [304, 151] on div "2. Cut & Fab" at bounding box center [291, 151] width 27 height 6
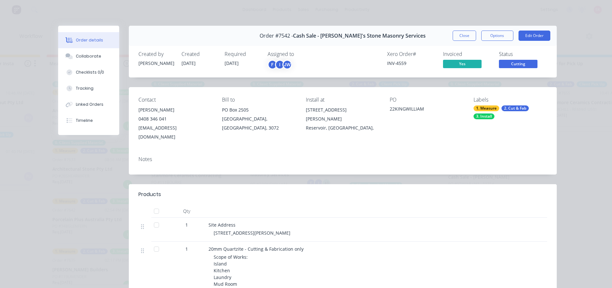
click at [491, 111] on div "1. Measure" at bounding box center [486, 108] width 26 height 6
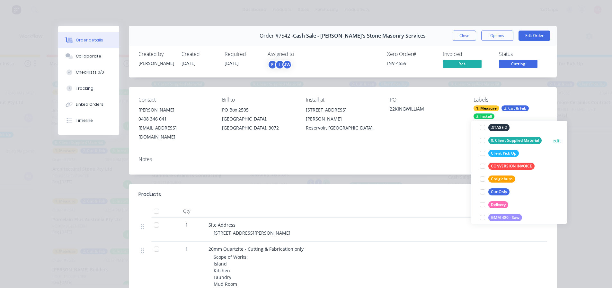
scroll to position [96, 0]
click at [482, 215] on div at bounding box center [482, 217] width 13 height 13
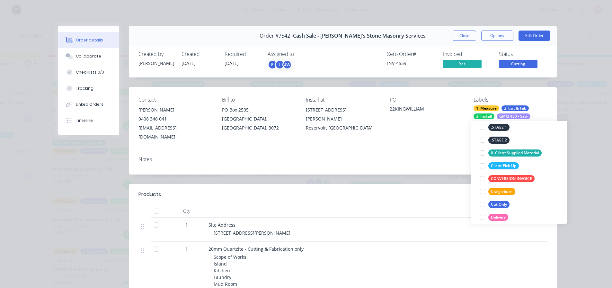
scroll to position [0, 0]
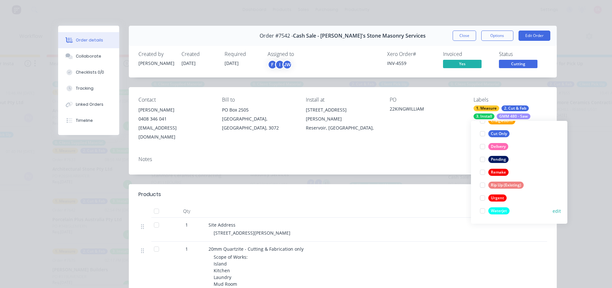
click at [485, 211] on div at bounding box center [482, 210] width 13 height 13
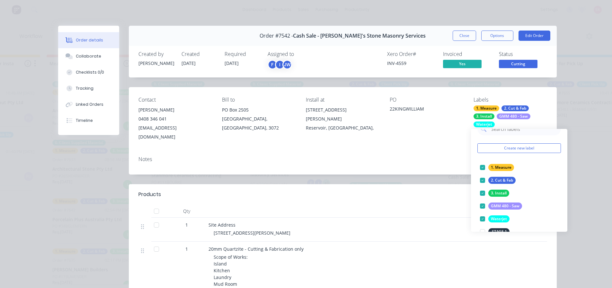
click at [467, 27] on div "Order #7542 - Cash Sale - [PERSON_NAME]'s Stone Masonry Services Close Options …" at bounding box center [343, 36] width 428 height 20
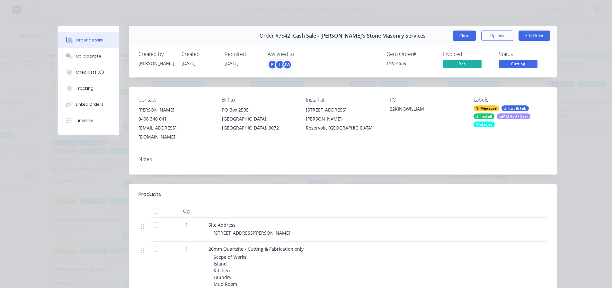
click at [467, 33] on button "Close" at bounding box center [463, 36] width 23 height 10
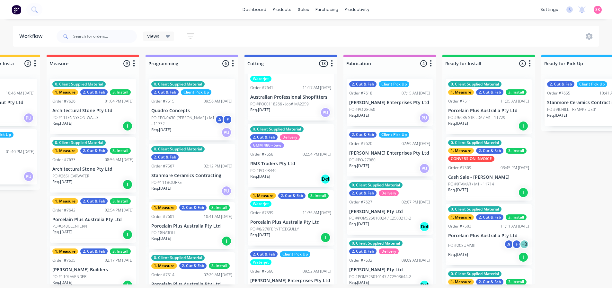
scroll to position [561, 0]
